Goal: Transaction & Acquisition: Purchase product/service

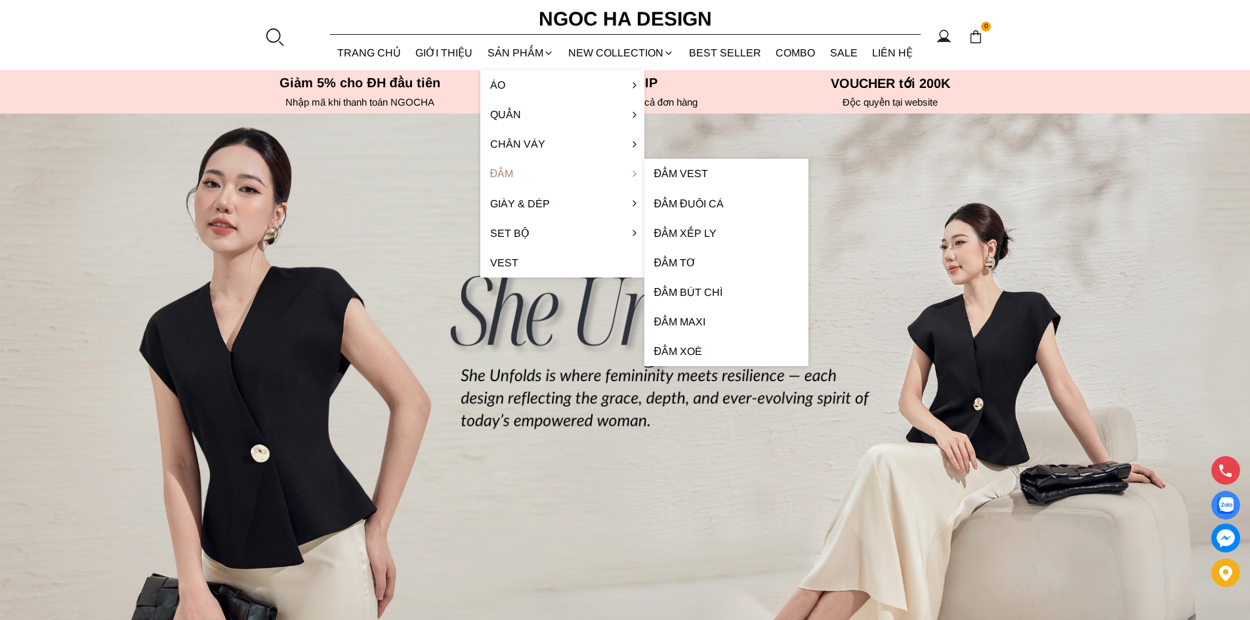
drag, startPoint x: 533, startPoint y: 144, endPoint x: 525, endPoint y: 167, distance: 24.3
click at [525, 197] on ul "Áo Áo thun Áo sơ mi Áo Peplum Áo lụa Áo len Quần Quần Baggy Quần Suông Quần ống…" at bounding box center [562, 173] width 164 height 207
click at [525, 167] on link "Đầm" at bounding box center [562, 174] width 164 height 30
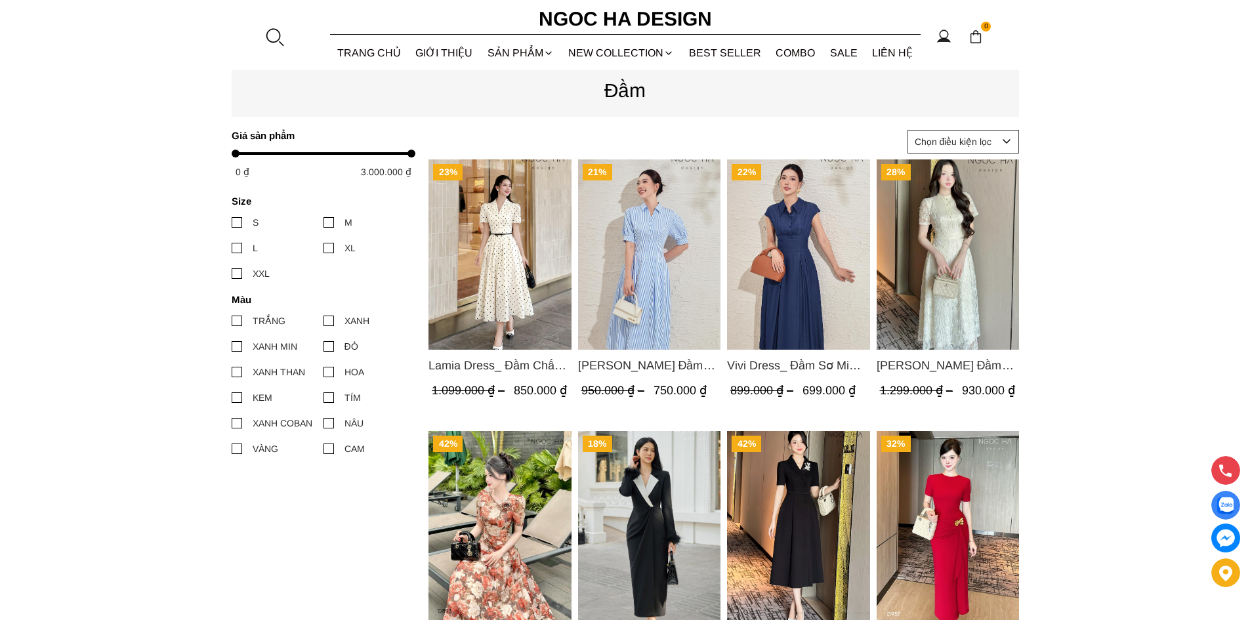
scroll to position [525, 0]
click at [473, 245] on img "Product image - Lamia Dress_ Đầm Chấm Bi Cổ Vest Màu Kem D1003" at bounding box center [499, 254] width 143 height 190
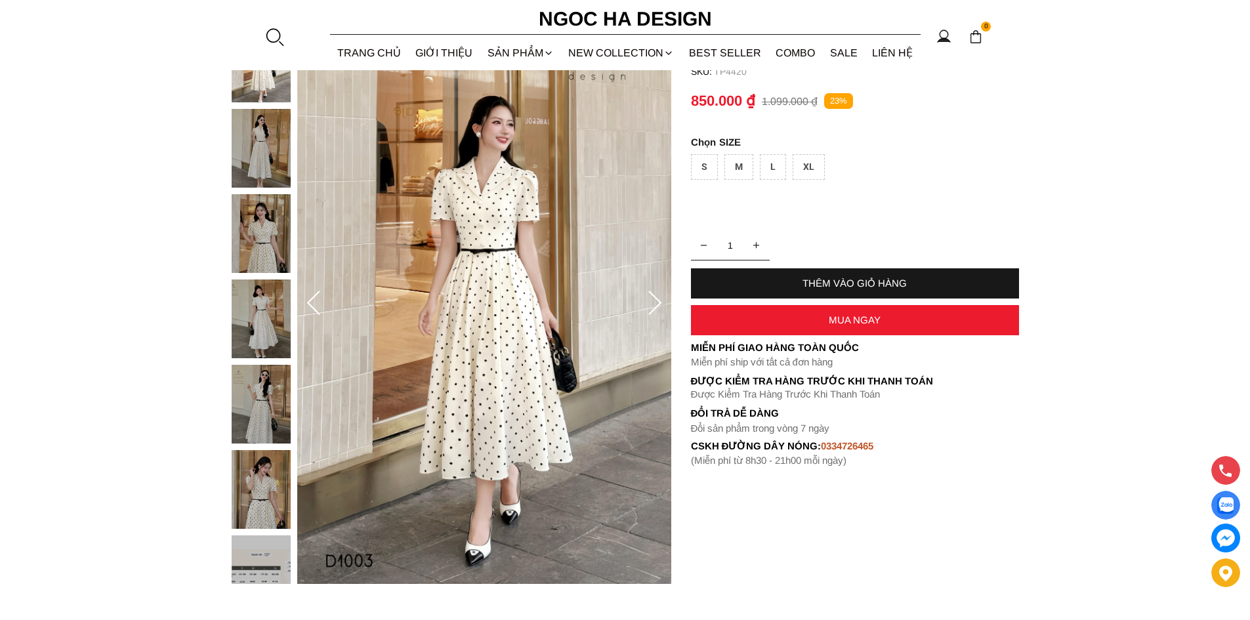
scroll to position [131, 0]
click at [659, 298] on icon at bounding box center [655, 303] width 26 height 26
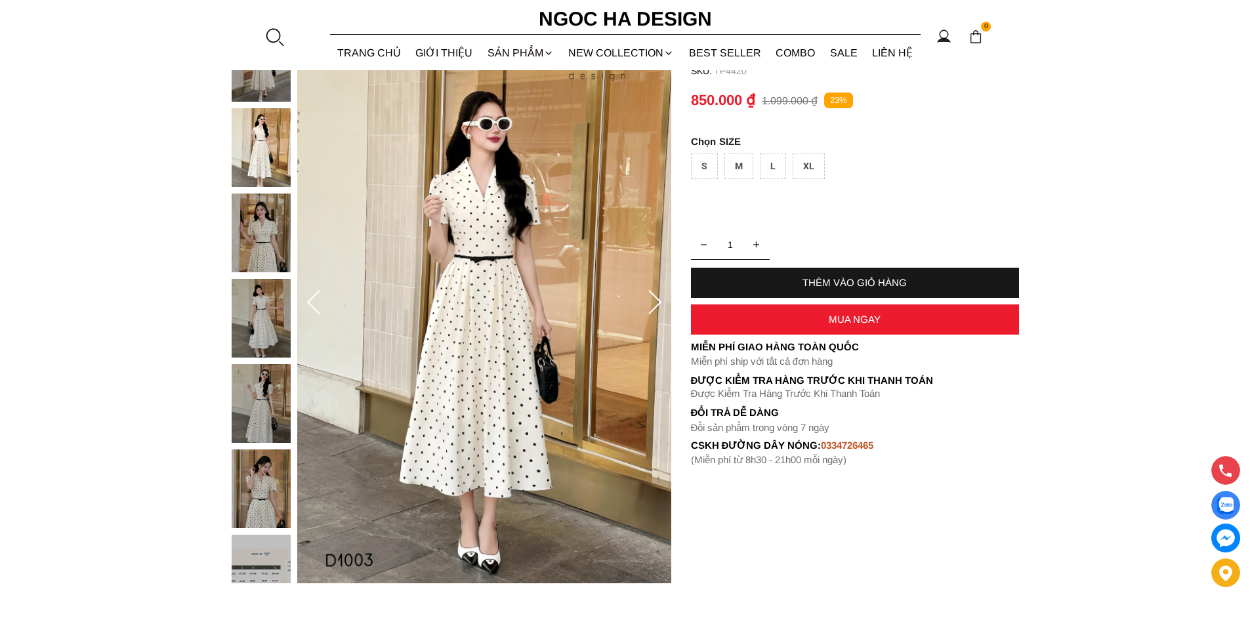
click at [656, 304] on icon at bounding box center [655, 303] width 26 height 26
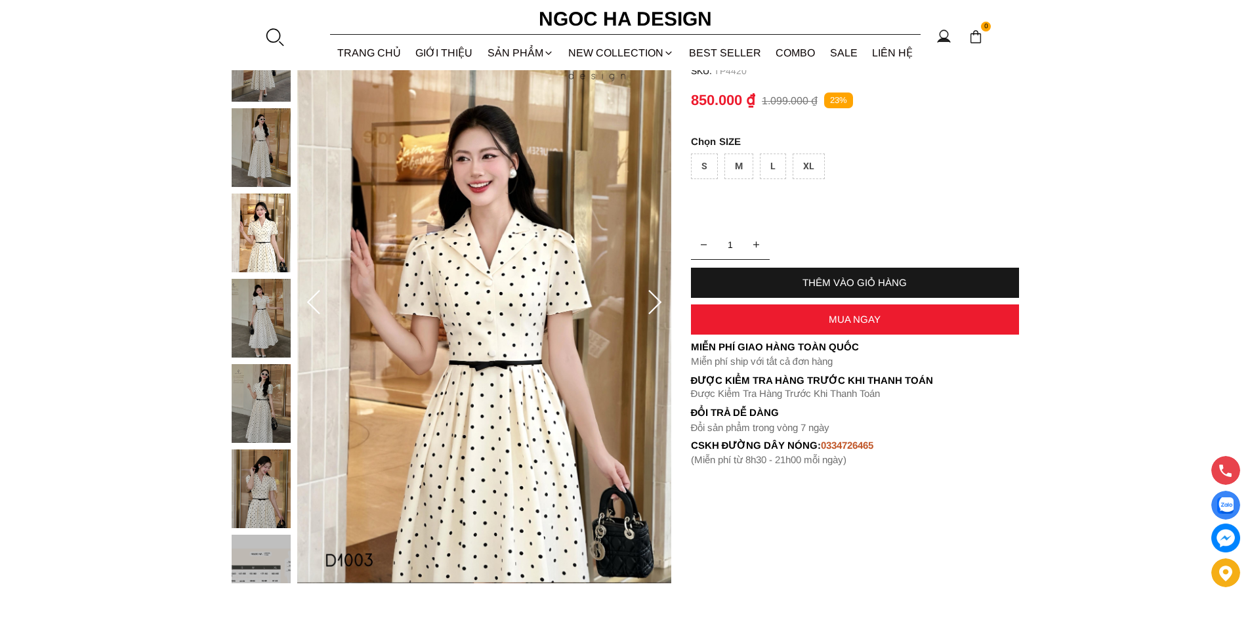
click at [654, 303] on icon at bounding box center [655, 303] width 26 height 26
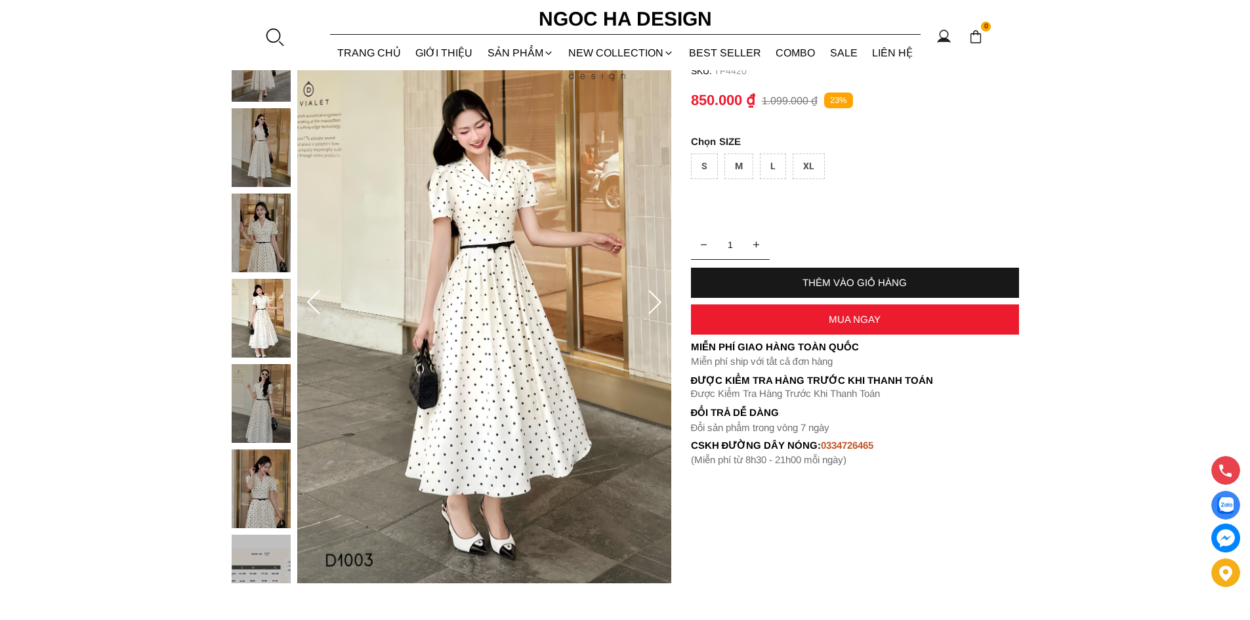
click at [651, 293] on icon at bounding box center [654, 302] width 13 height 24
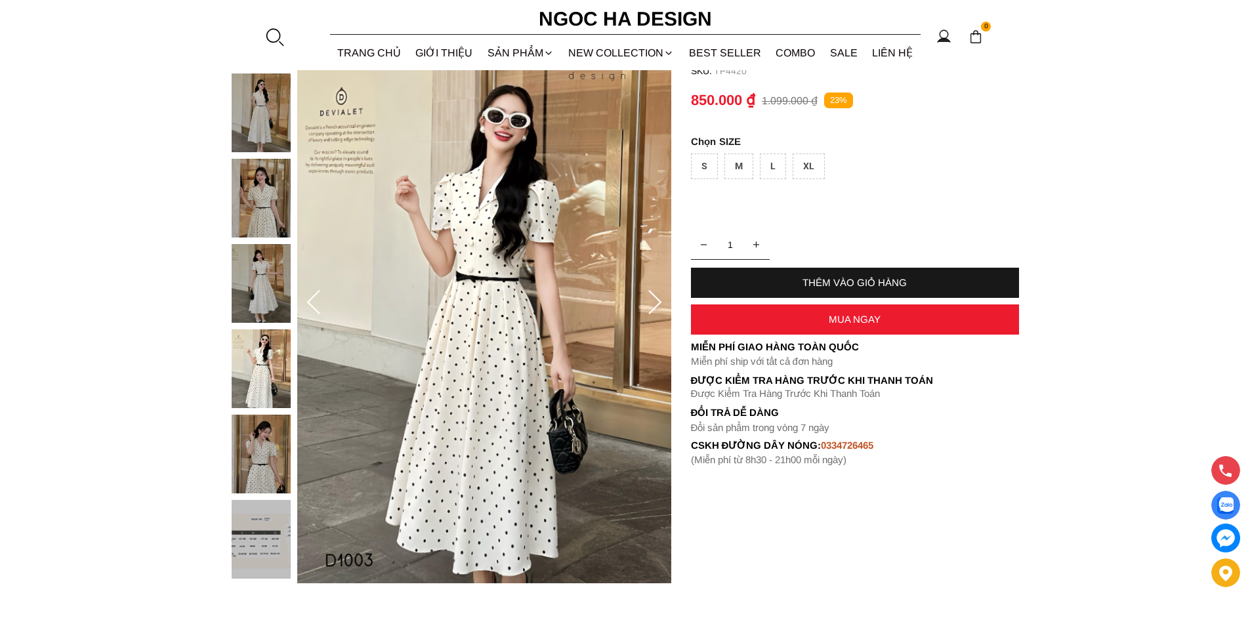
click at [658, 298] on icon at bounding box center [655, 303] width 26 height 26
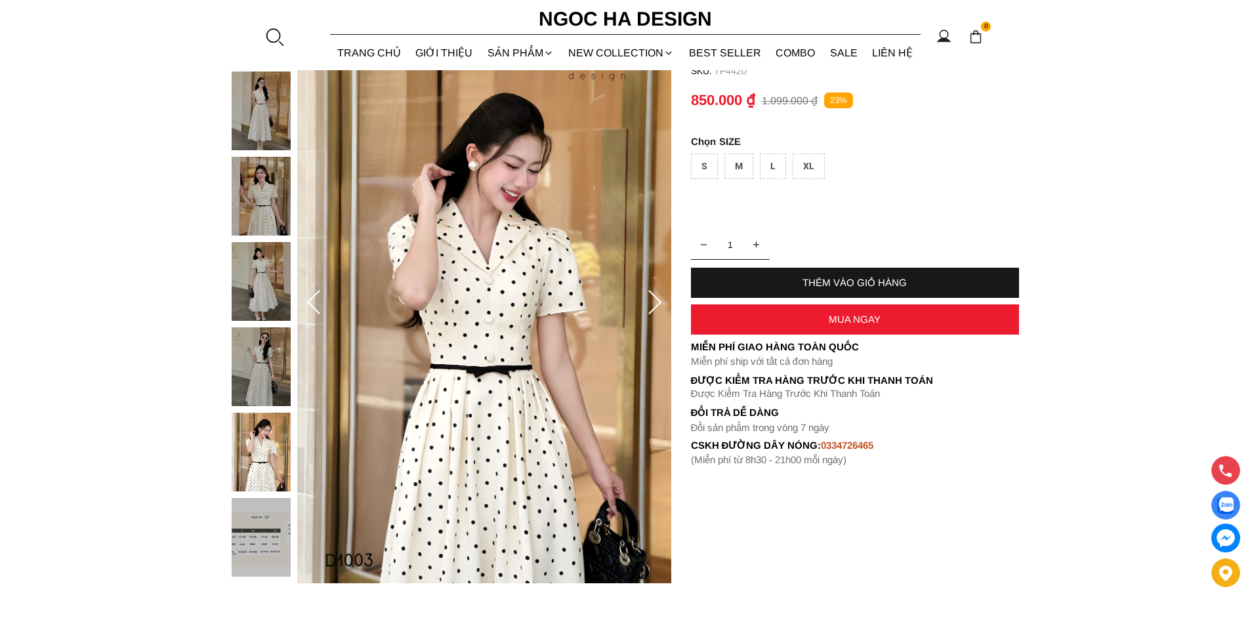
click at [663, 301] on icon at bounding box center [655, 303] width 26 height 26
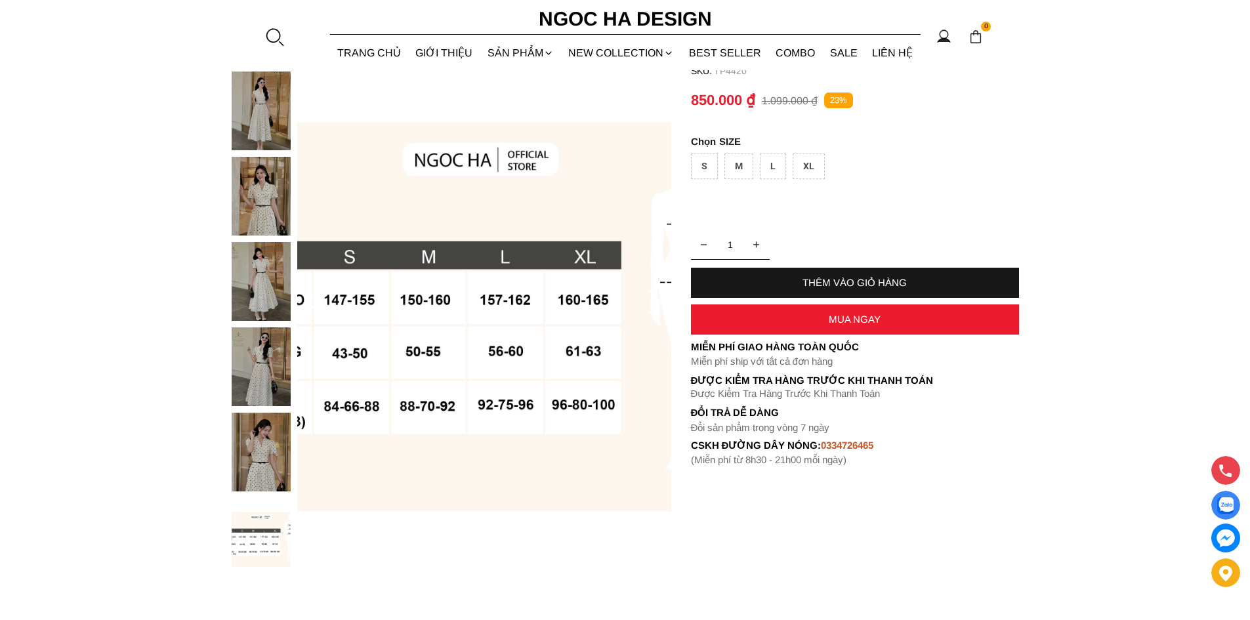
click at [657, 302] on icon at bounding box center [655, 303] width 26 height 26
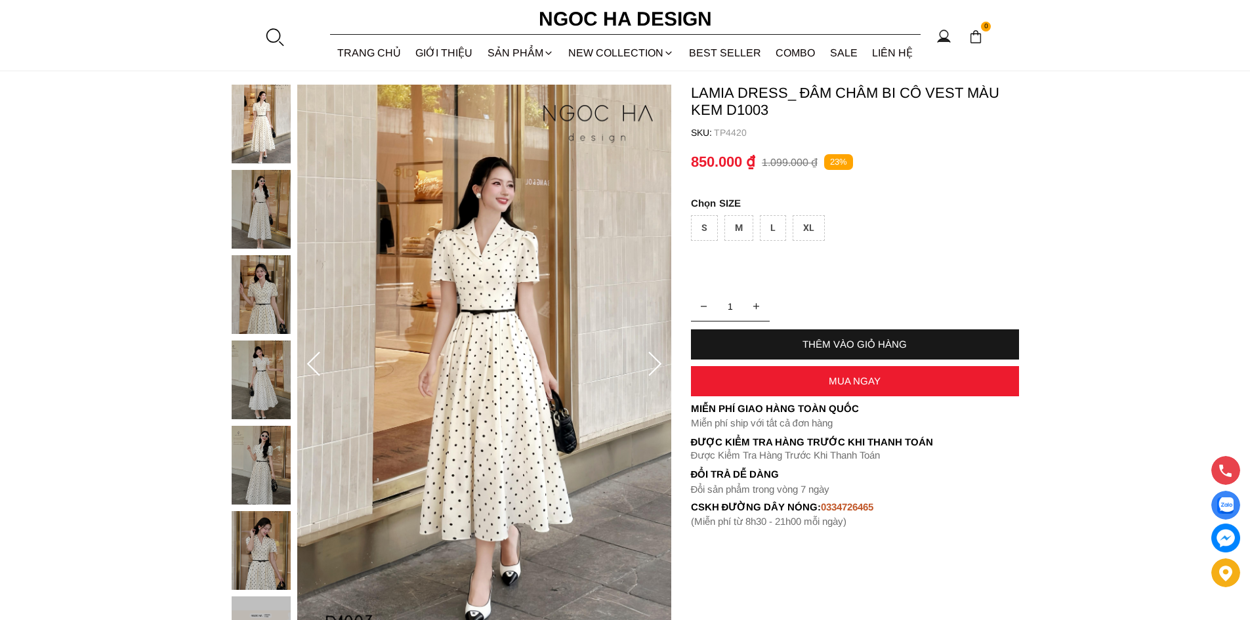
scroll to position [0, 0]
